Goal: Navigation & Orientation: Find specific page/section

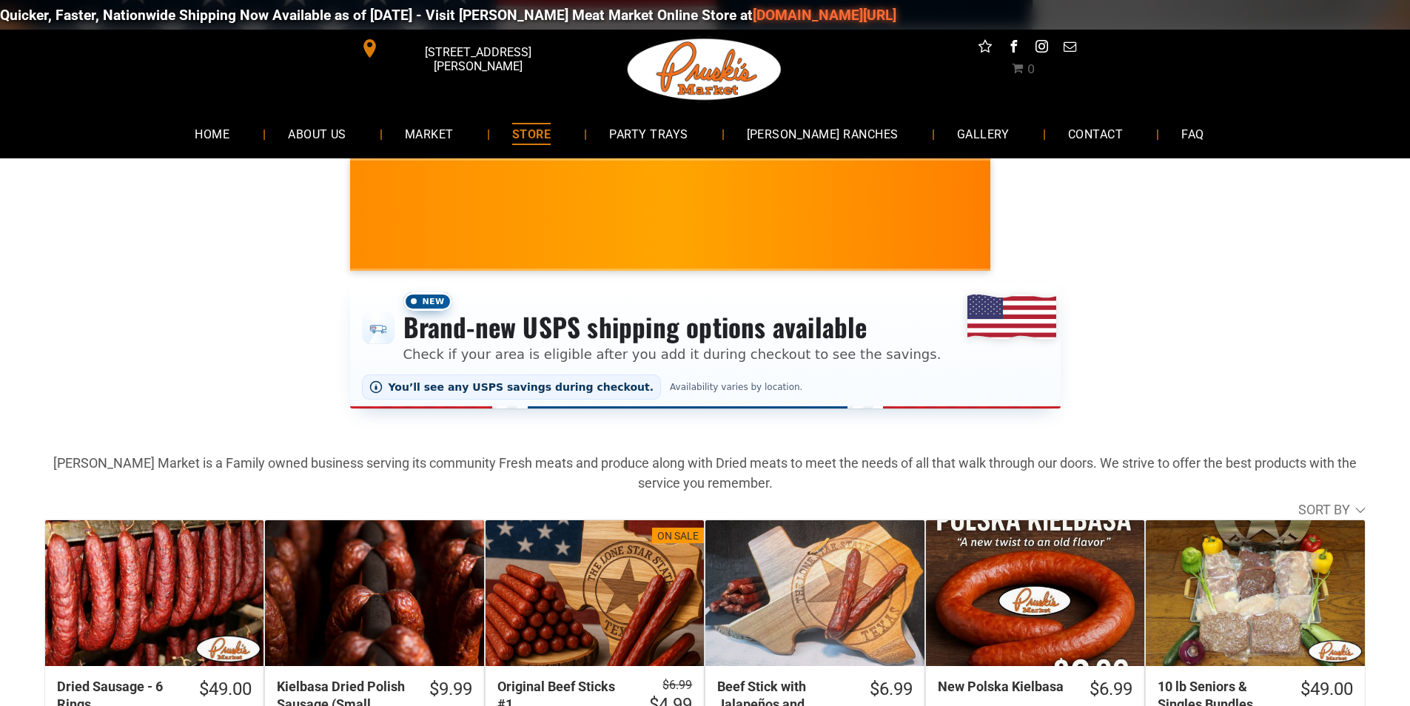
click at [709, 18] on link "[DOMAIN_NAME][URL]" at bounding box center [781, 15] width 144 height 17
drag, startPoint x: 143, startPoint y: 73, endPoint x: 121, endPoint y: 50, distance: 31.9
click at [569, 393] on span "You’ll see any USPS savings during checkout." at bounding box center [522, 387] width 266 height 12
click at [700, 20] on link "[DOMAIN_NAME][URL]" at bounding box center [772, 15] width 144 height 17
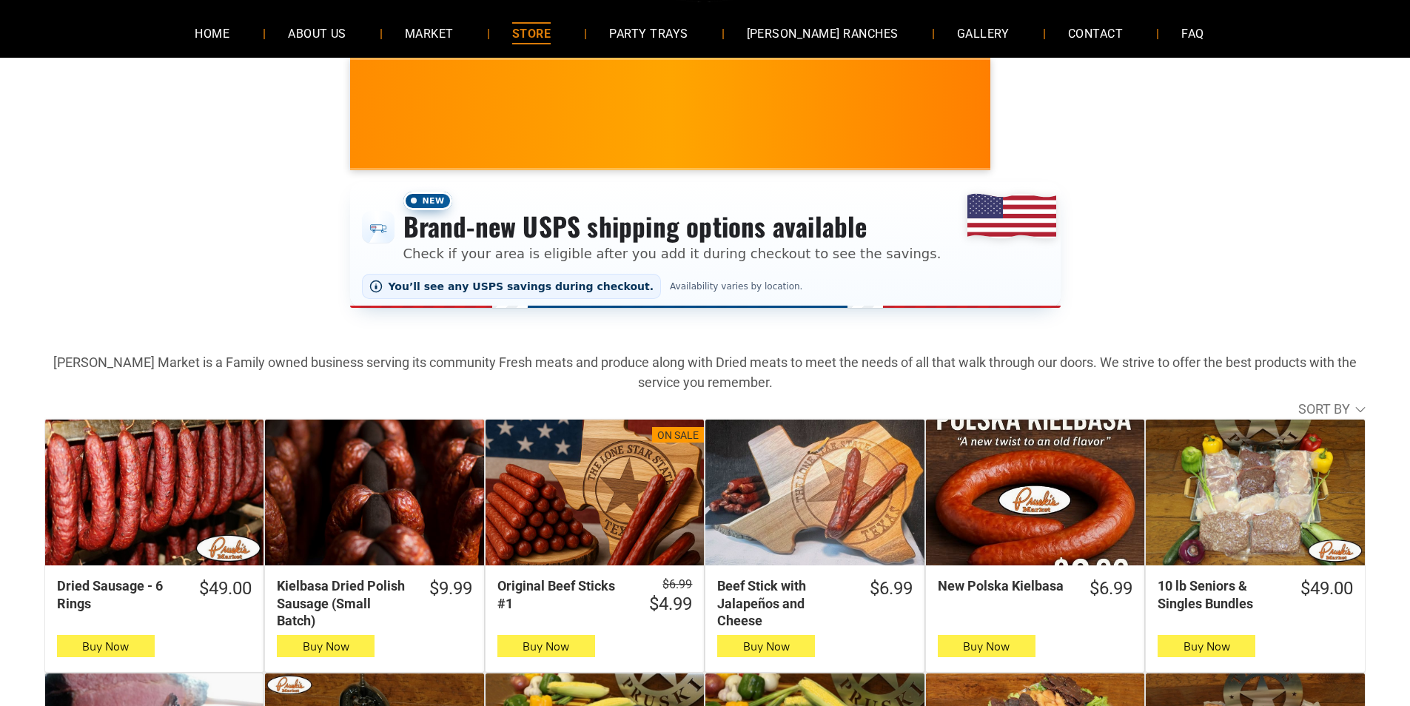
scroll to position [148, 0]
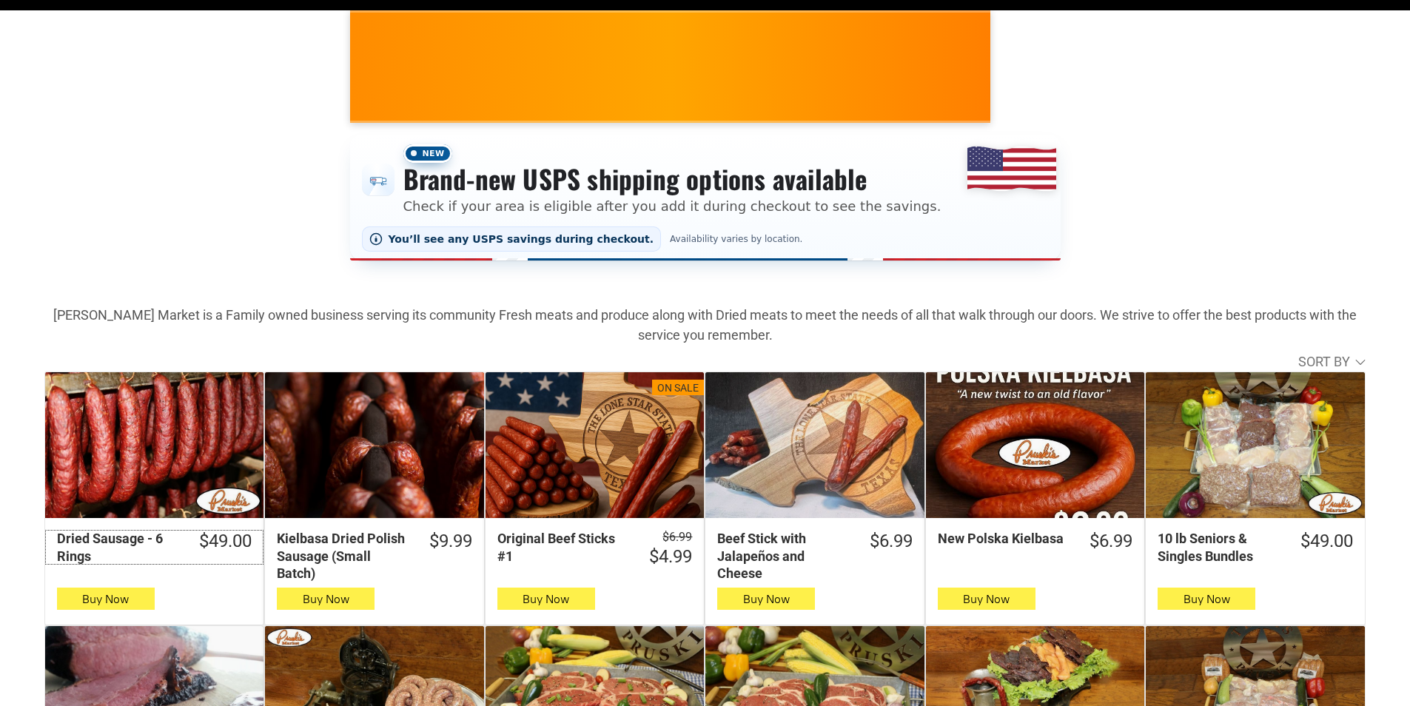
drag, startPoint x: 176, startPoint y: 207, endPoint x: 174, endPoint y: 155, distance: 51.9
click at [104, 559] on div "Dried Sausage - 6 Rings" at bounding box center [118, 547] width 123 height 35
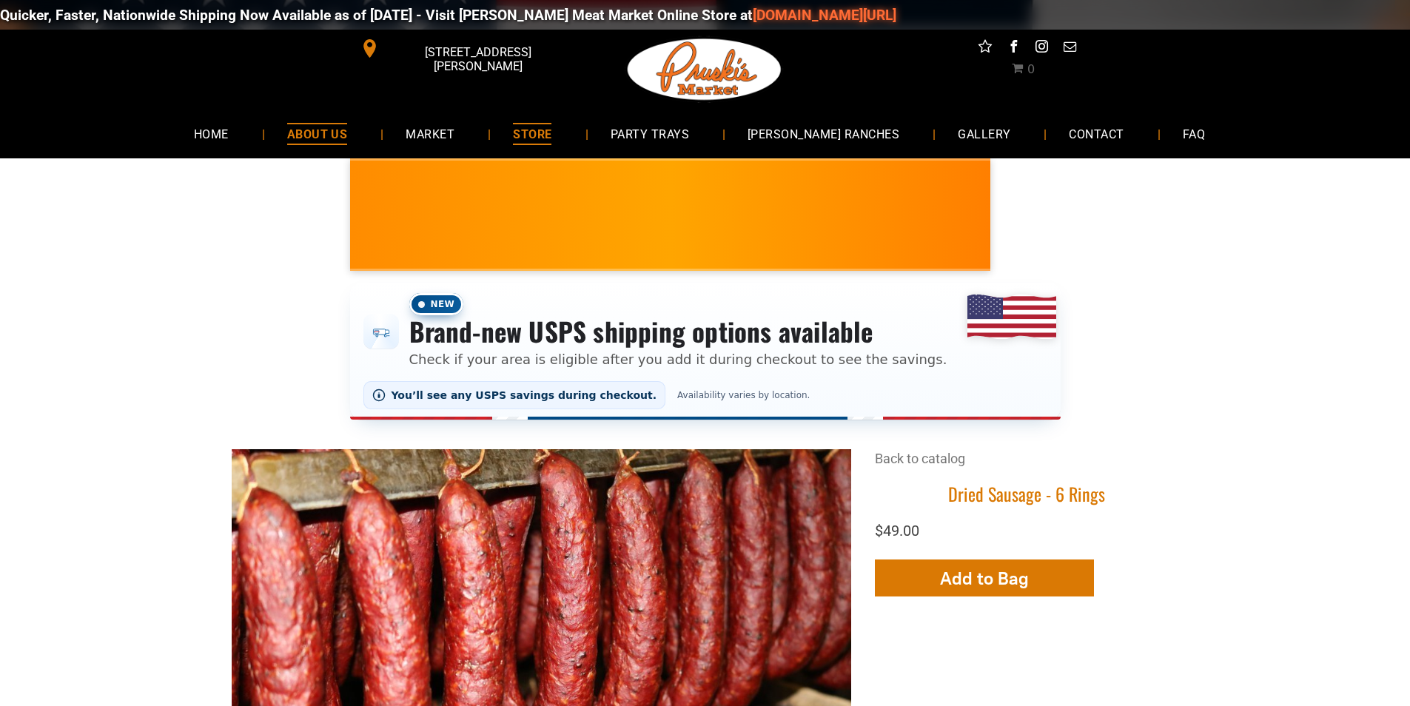
click at [370, 143] on link "ABOUT US" at bounding box center [317, 133] width 105 height 39
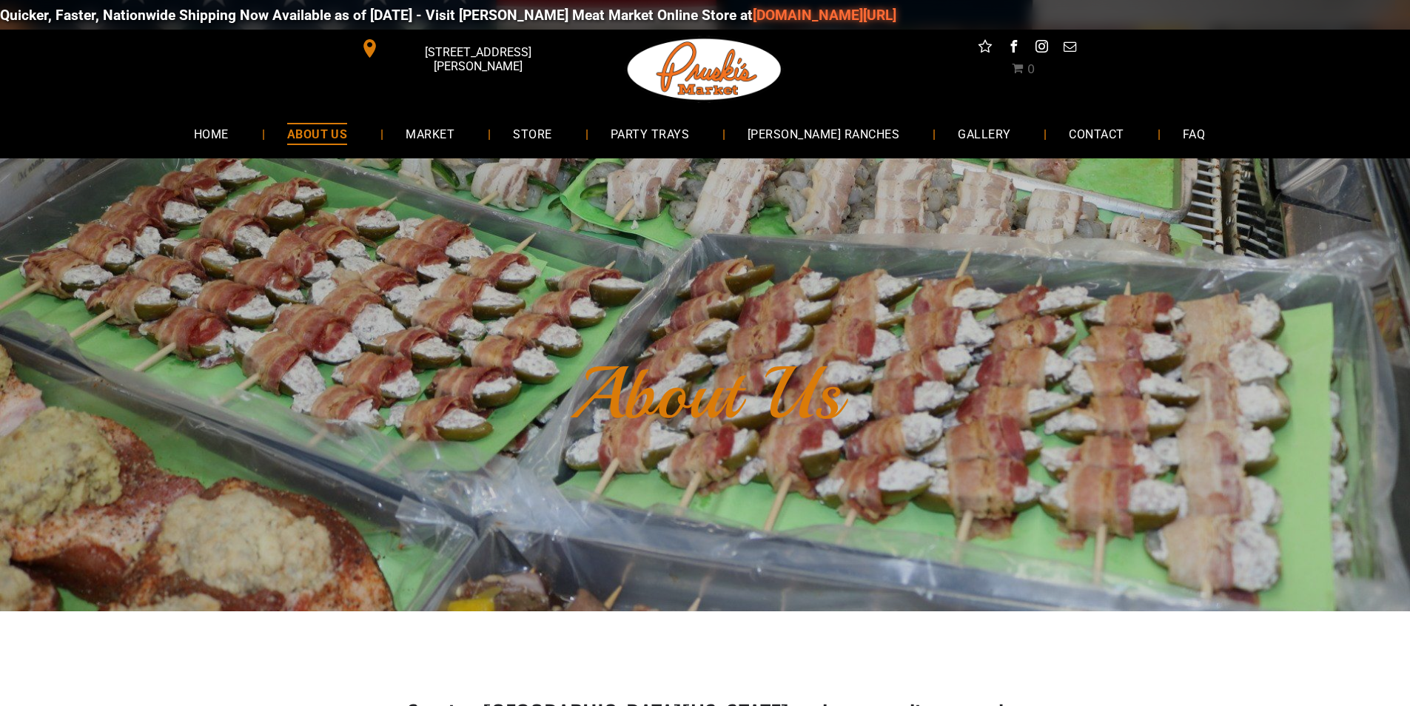
click at [452, 41] on span "[STREET_ADDRESS][PERSON_NAME]" at bounding box center [477, 59] width 191 height 43
